Goal: Task Accomplishment & Management: Complete application form

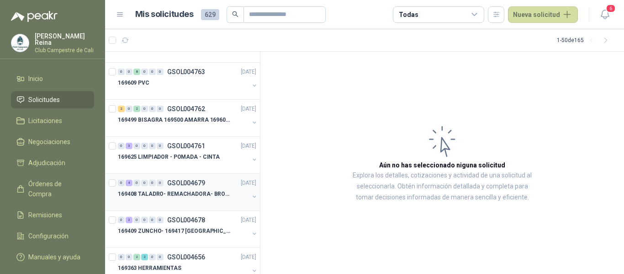
scroll to position [183, 0]
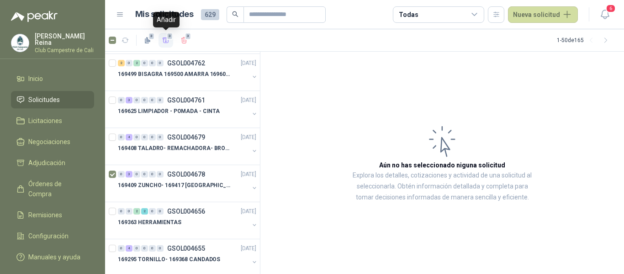
click at [167, 38] on div "3" at bounding box center [166, 41] width 8 height 8
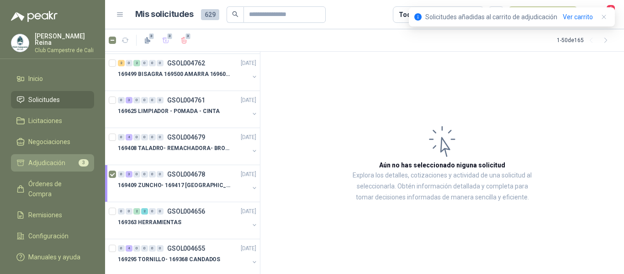
click at [59, 160] on span "Adjudicación" at bounding box center [46, 163] width 37 height 10
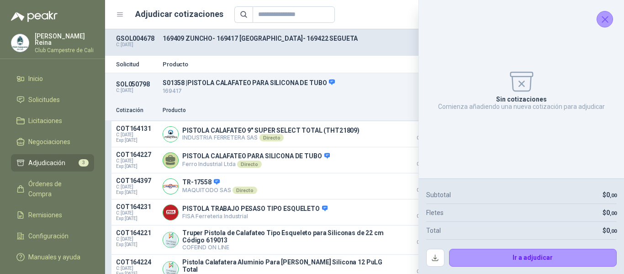
click at [605, 21] on icon "Cerrar" at bounding box center [605, 19] width 11 height 11
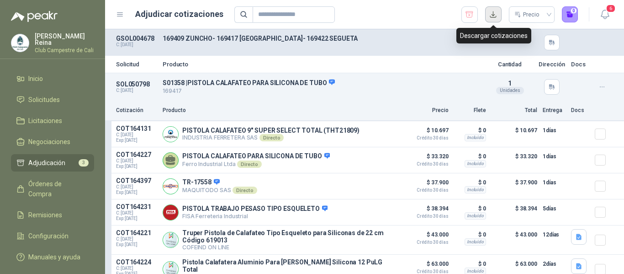
click at [489, 14] on button "button" at bounding box center [493, 14] width 16 height 16
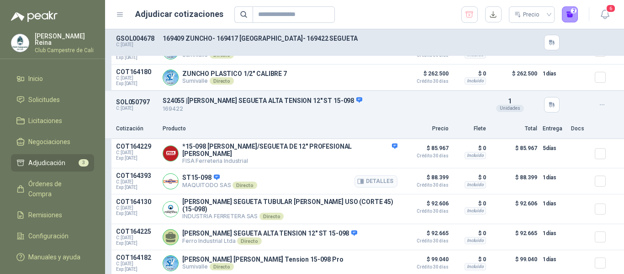
scroll to position [346, 0]
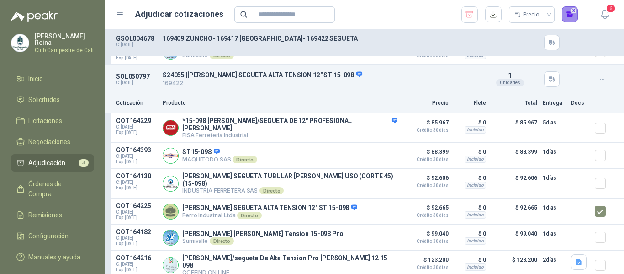
click at [572, 14] on button "3" at bounding box center [570, 14] width 16 height 16
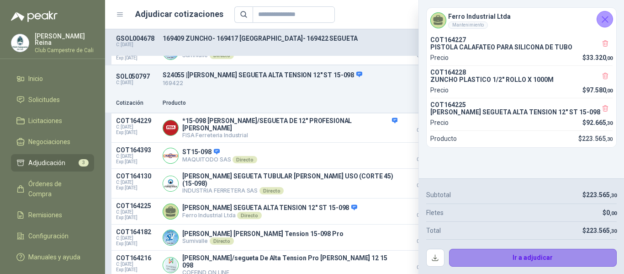
click at [524, 252] on button "Ir a adjudicar" at bounding box center [533, 258] width 168 height 18
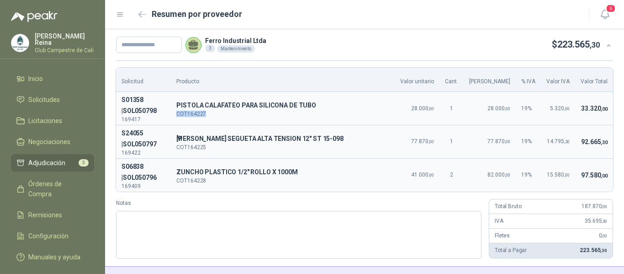
drag, startPoint x: 224, startPoint y: 107, endPoint x: 192, endPoint y: 109, distance: 32.0
click at [192, 109] on td "P PISTOLA CALAFATEO PARA SILICONA DE TUBO COT164227" at bounding box center [283, 108] width 224 height 33
copy p "COT164227"
click at [138, 45] on input "text" at bounding box center [149, 45] width 66 height 16
type input "******"
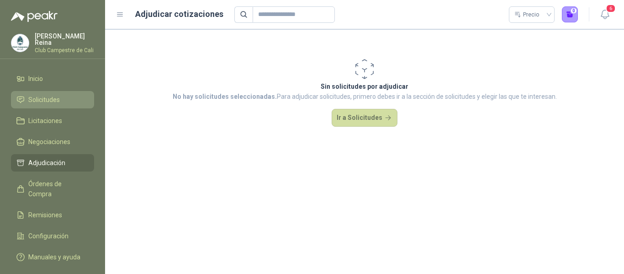
click at [44, 95] on span "Solicitudes" at bounding box center [44, 100] width 32 height 10
